Goal: Information Seeking & Learning: Find specific fact

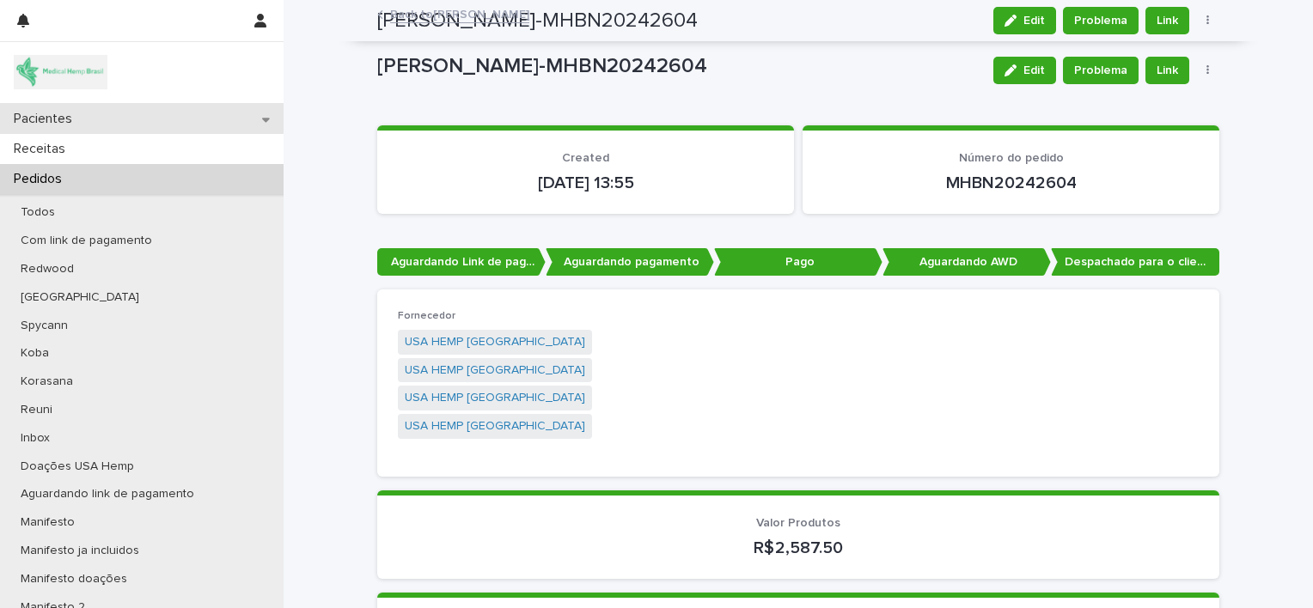
scroll to position [2051, 0]
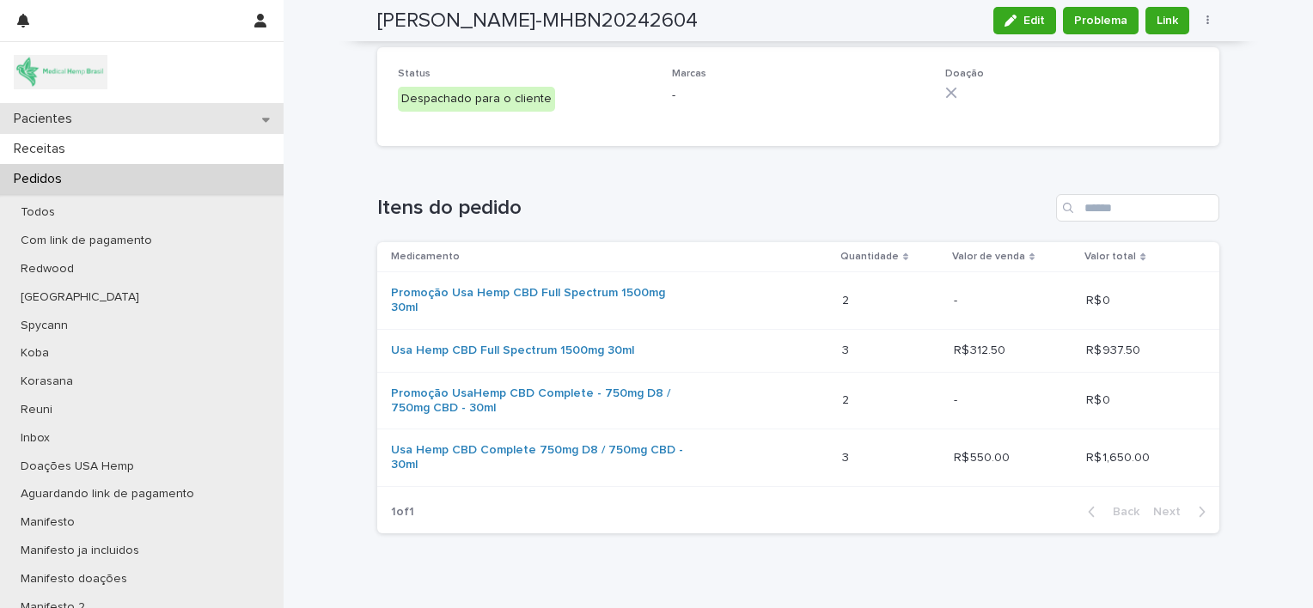
click at [49, 115] on p "Pacientes" at bounding box center [46, 119] width 79 height 16
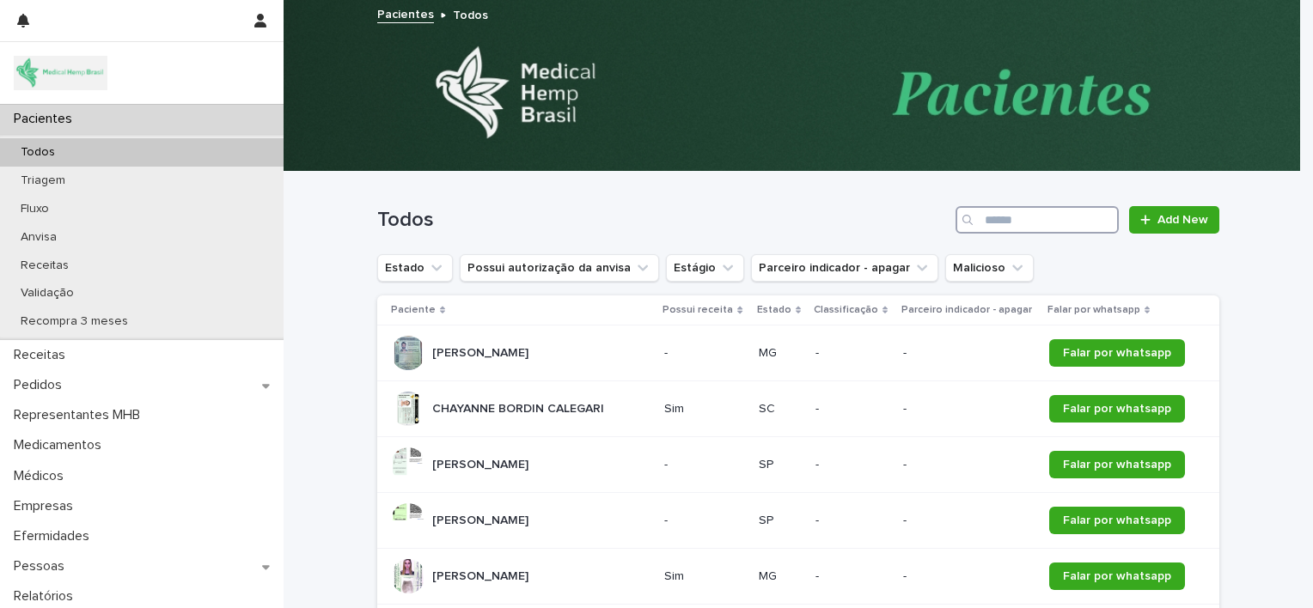
click at [987, 225] on input "Search" at bounding box center [1036, 219] width 163 height 27
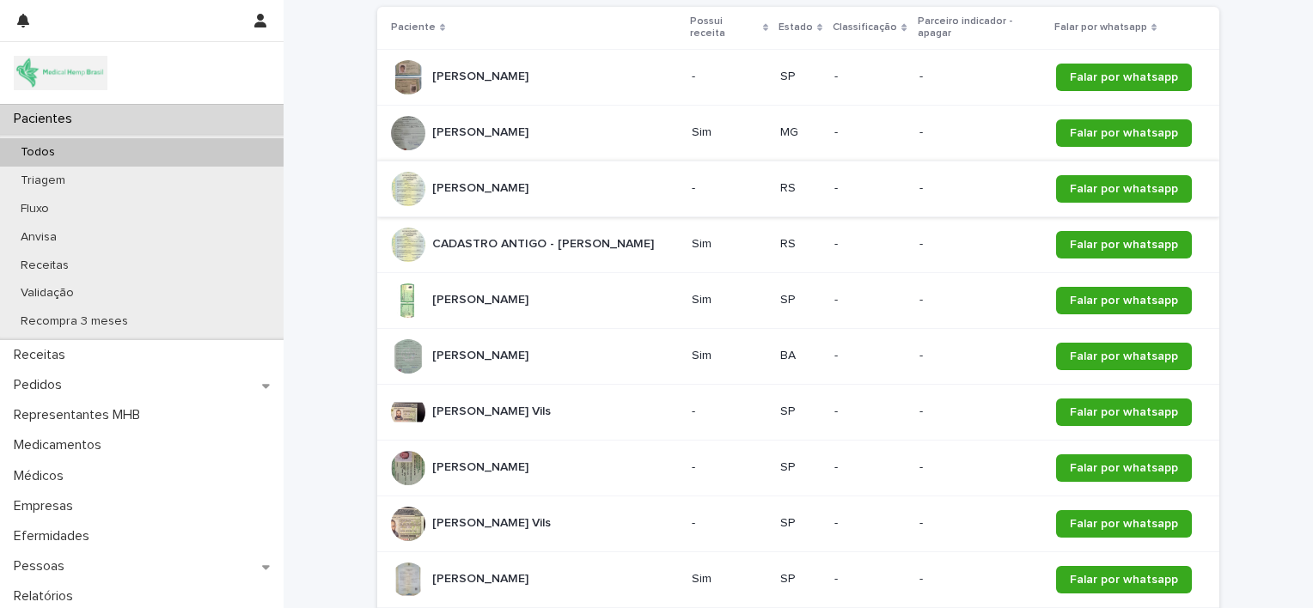
scroll to position [295, 0]
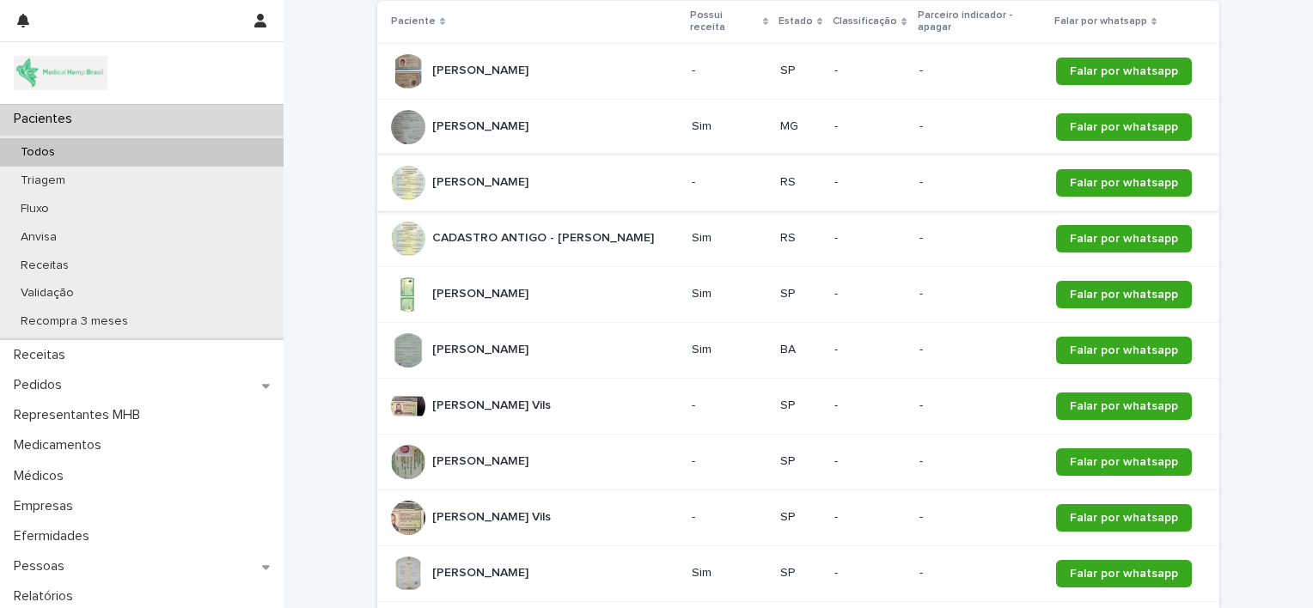
type input "******"
click at [600, 459] on div "[PERSON_NAME]" at bounding box center [534, 462] width 287 height 34
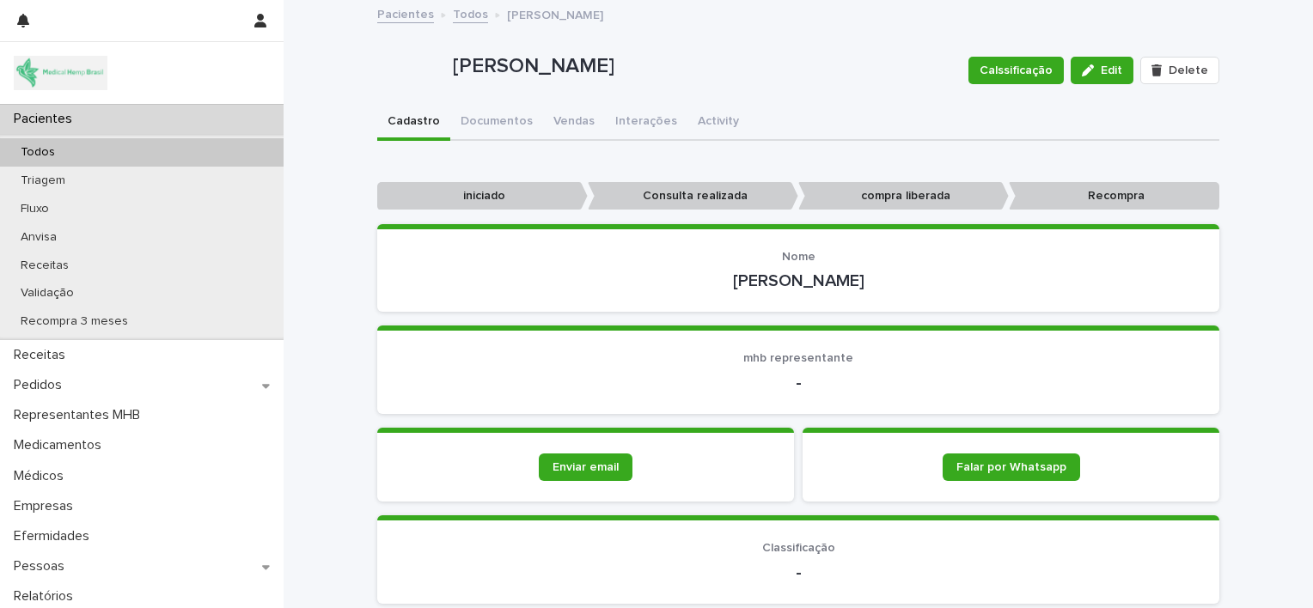
click at [165, 115] on div "Pacientes" at bounding box center [141, 119] width 283 height 30
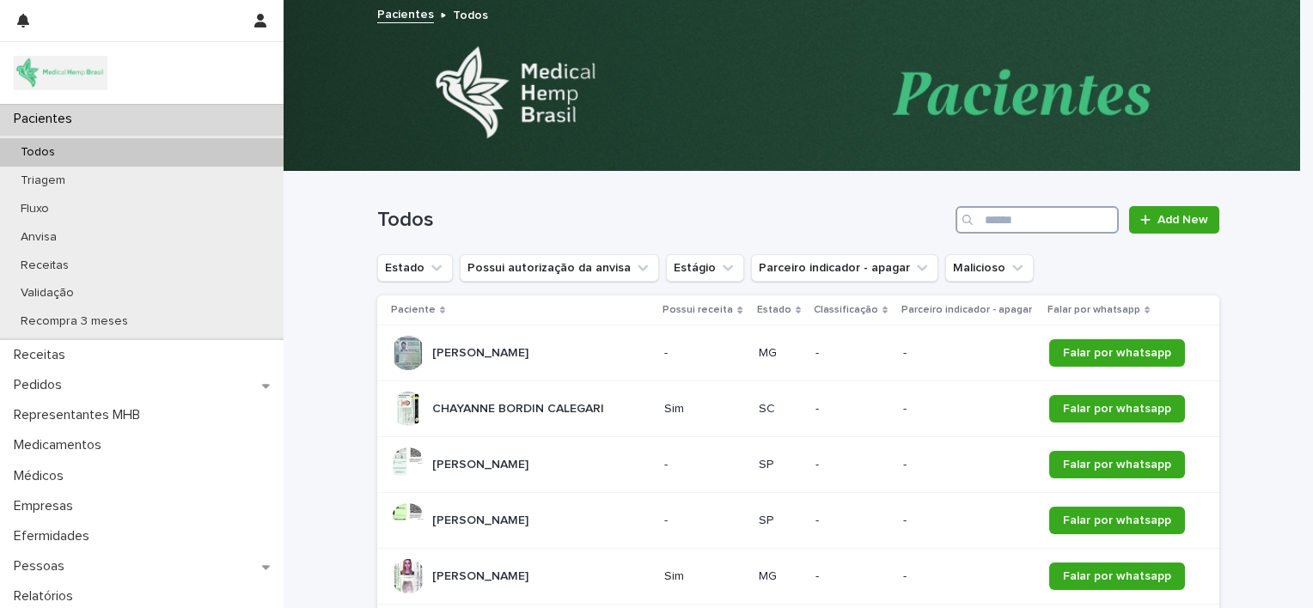
click at [1026, 216] on input "Search" at bounding box center [1036, 219] width 163 height 27
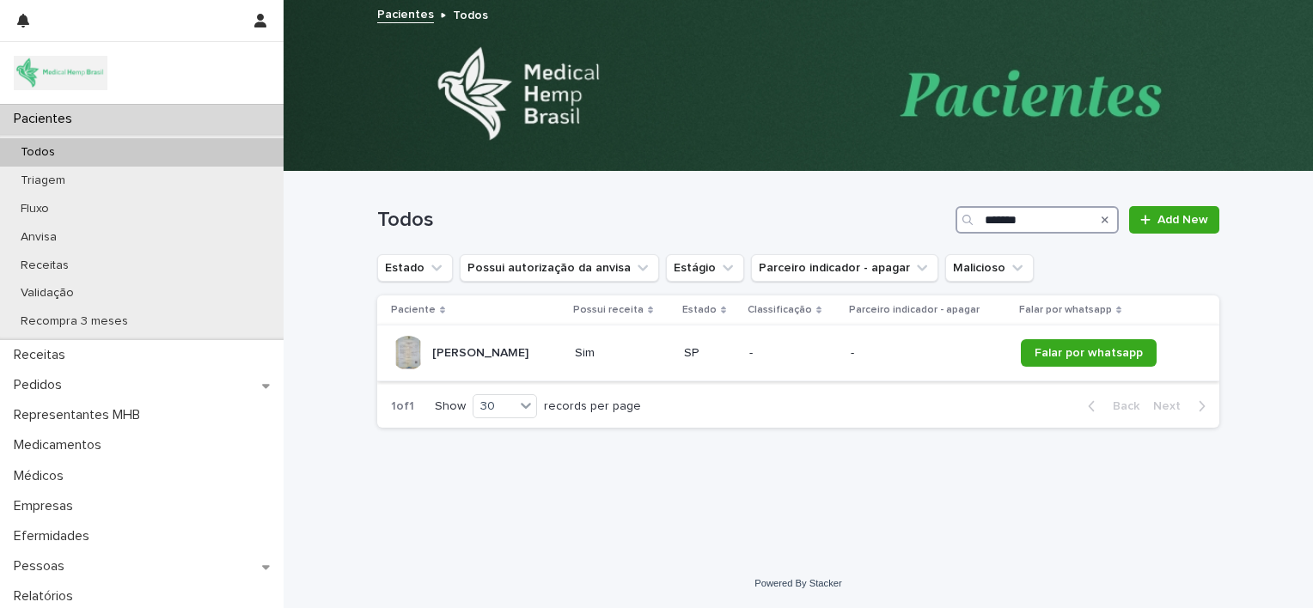
type input "*******"
click at [527, 347] on p "[PERSON_NAME]" at bounding box center [482, 352] width 100 height 18
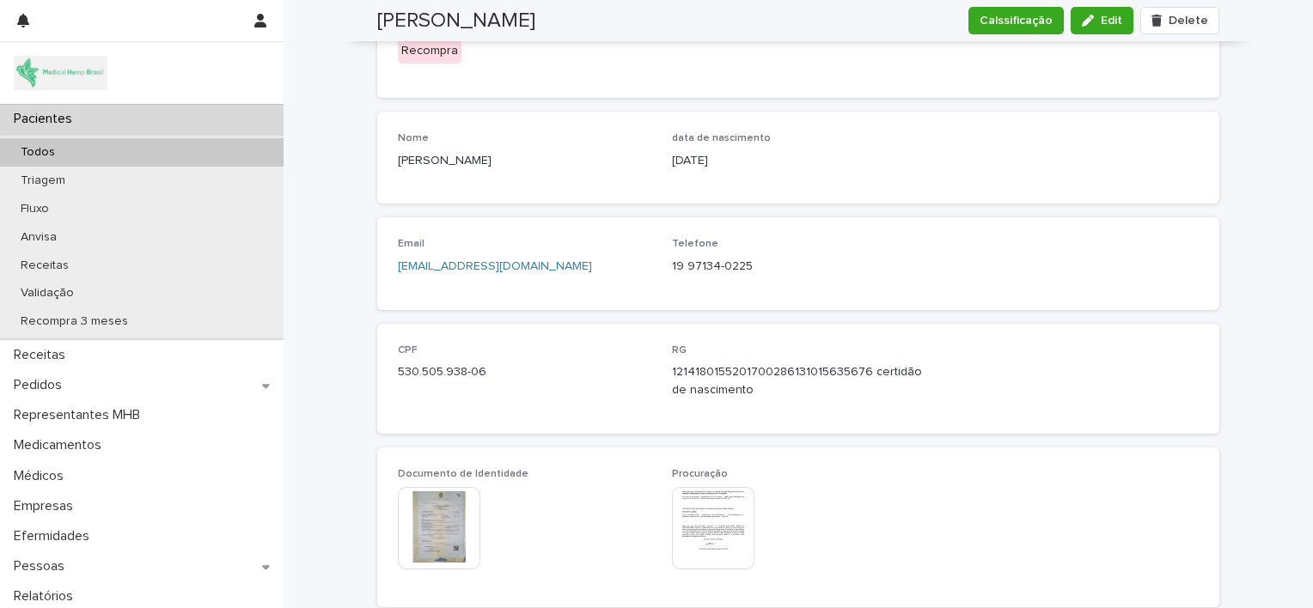
scroll to position [649, 0]
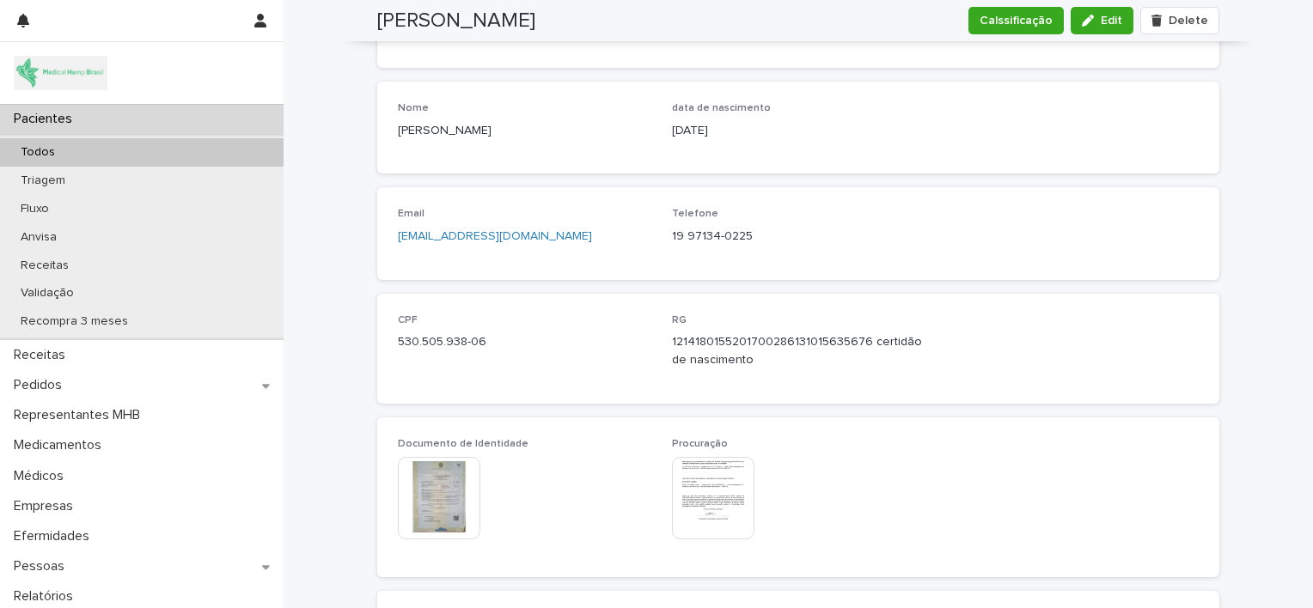
click at [653, 368] on div "CPF 530.505.938-06 RG 1214180155201700286131015635676 certidão de nascimento" at bounding box center [798, 348] width 801 height 69
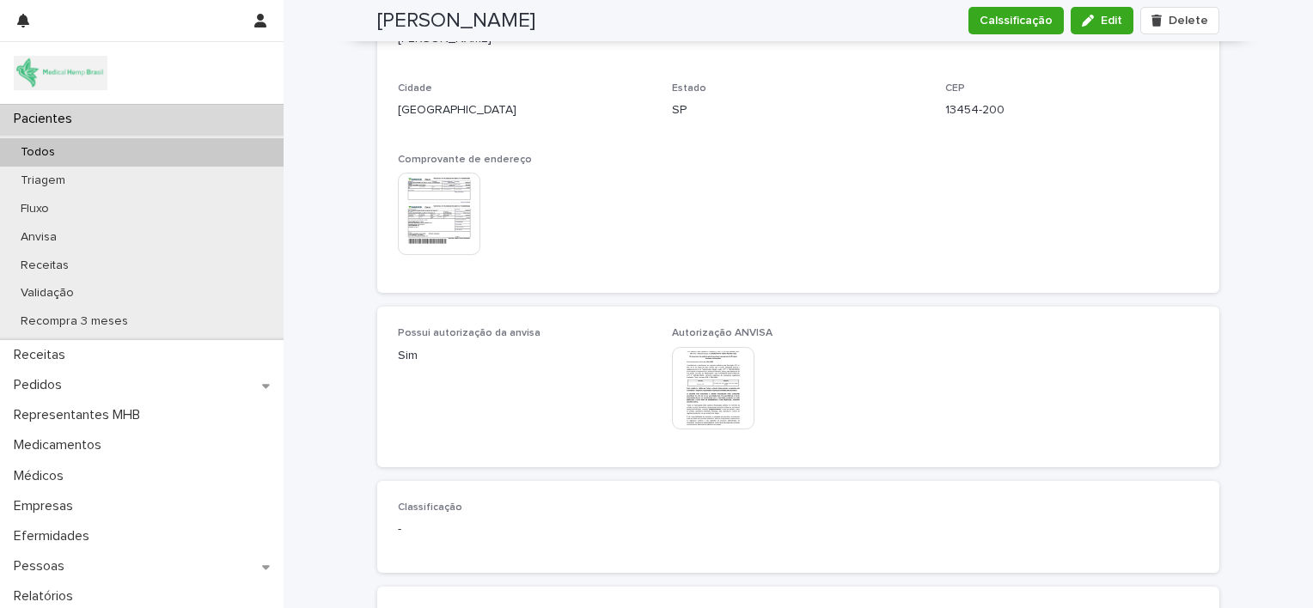
scroll to position [1498, 0]
click at [704, 374] on img at bounding box center [713, 385] width 82 height 82
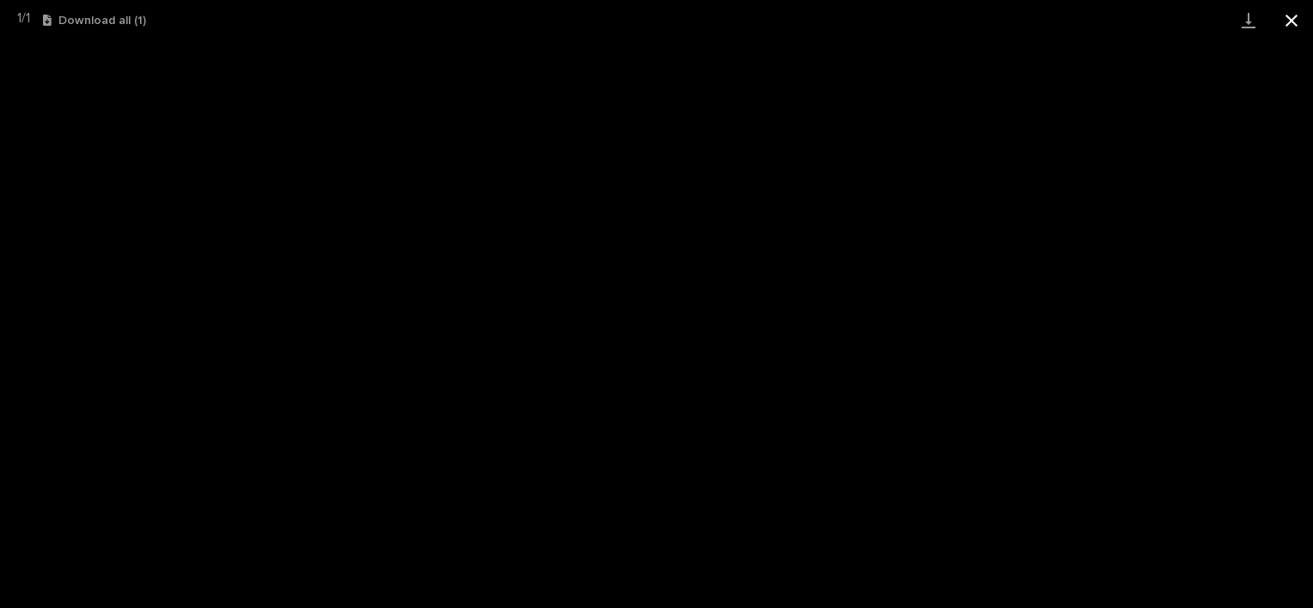
click at [1282, 21] on button "Close gallery" at bounding box center [1291, 20] width 43 height 40
